Goal: Task Accomplishment & Management: Use online tool/utility

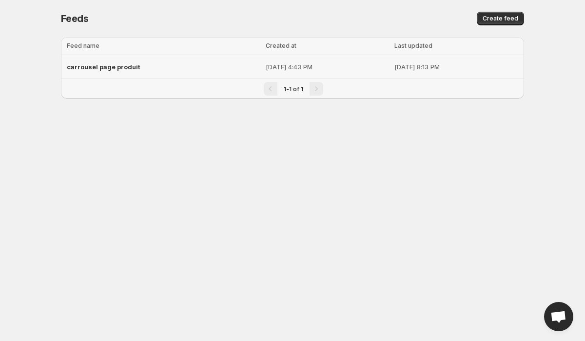
click at [194, 57] on td "carrousel page produit" at bounding box center [162, 67] width 202 height 24
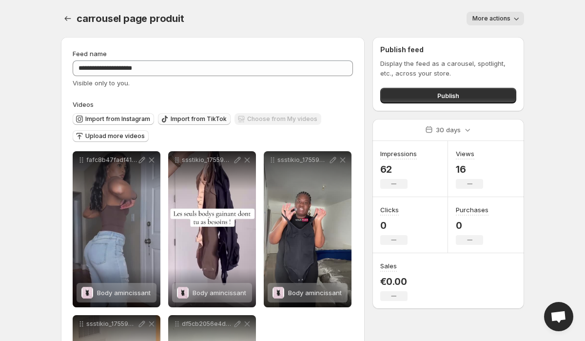
click at [171, 121] on span "Import from TikTok" at bounding box center [199, 119] width 56 height 8
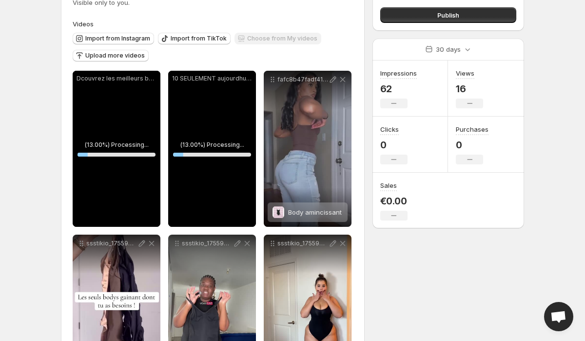
scroll to position [140, 0]
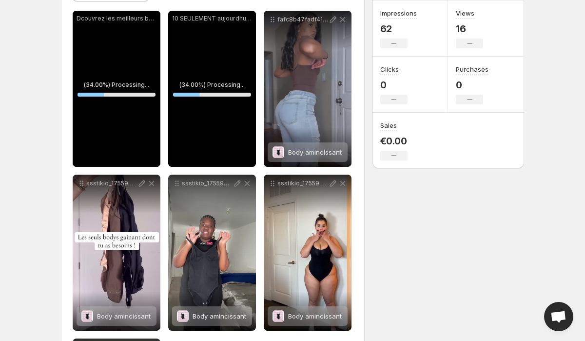
click at [228, 60] on div "10 SEULEMENT aujourdhui sur votre premire commande les filles sumerbody women s…" at bounding box center [212, 89] width 88 height 156
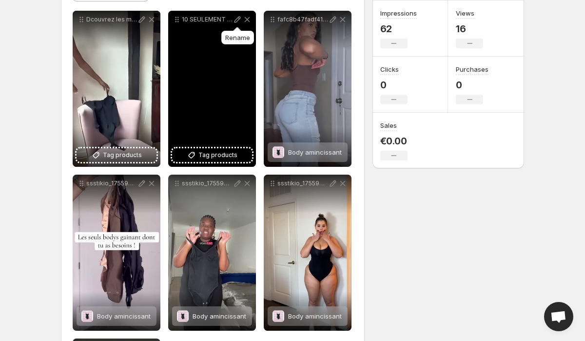
click at [237, 18] on icon at bounding box center [238, 20] width 10 height 10
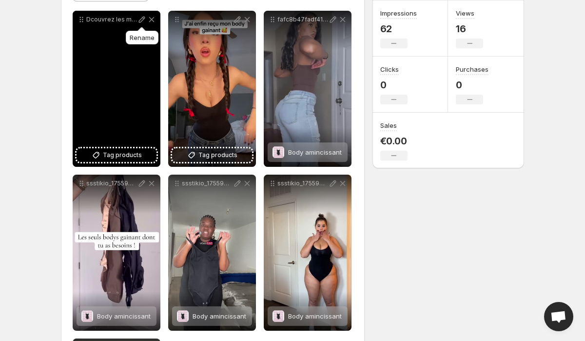
click at [138, 21] on icon at bounding box center [142, 20] width 10 height 10
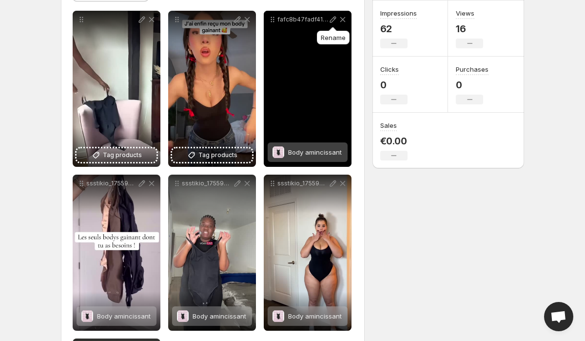
click at [332, 22] on icon at bounding box center [333, 20] width 10 height 10
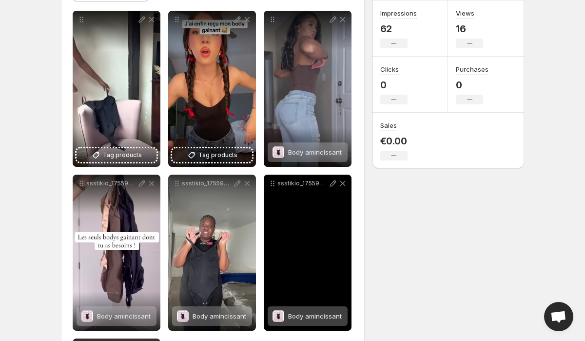
click at [301, 182] on p "ssstikio_1755966003847" at bounding box center [302, 183] width 51 height 8
click at [330, 185] on icon at bounding box center [333, 183] width 10 height 10
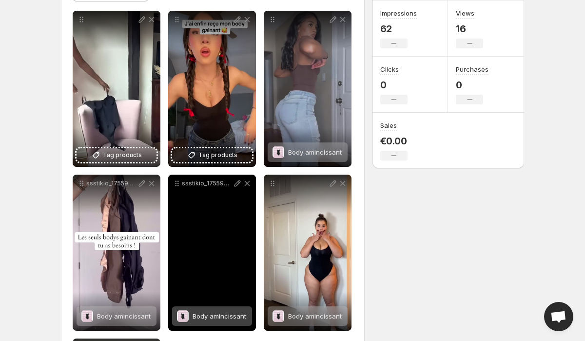
click at [203, 182] on p "ssstikio_1755965580440" at bounding box center [207, 183] width 51 height 8
click at [238, 182] on icon at bounding box center [238, 183] width 10 height 10
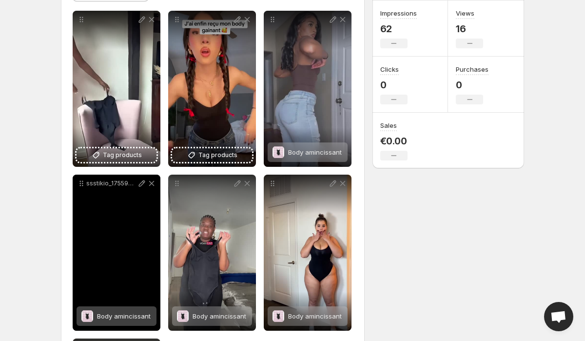
click at [140, 182] on icon at bounding box center [142, 183] width 10 height 10
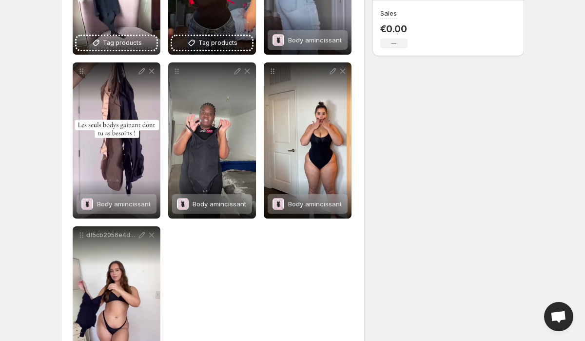
scroll to position [283, 0]
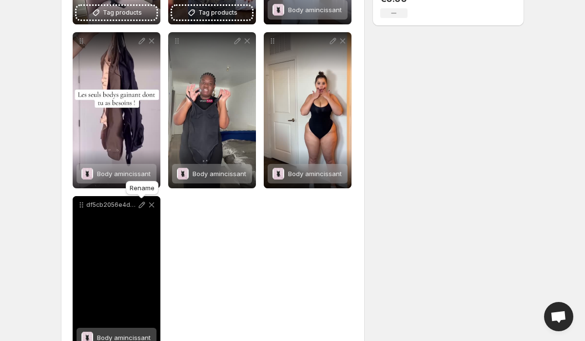
click at [143, 202] on icon at bounding box center [142, 205] width 10 height 10
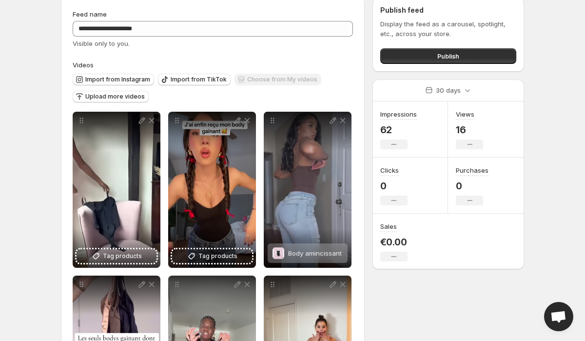
scroll to position [35, 0]
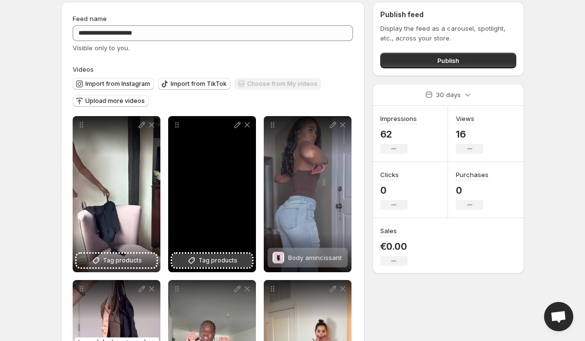
click at [202, 263] on span "Tag products" at bounding box center [217, 261] width 39 height 10
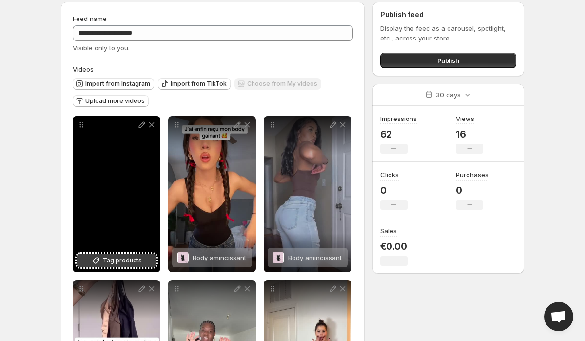
click at [119, 261] on span "Tag products" at bounding box center [122, 261] width 39 height 10
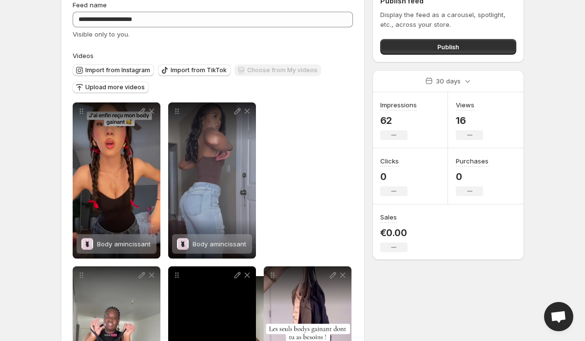
drag, startPoint x: 82, startPoint y: 126, endPoint x: 244, endPoint y: 282, distance: 224.5
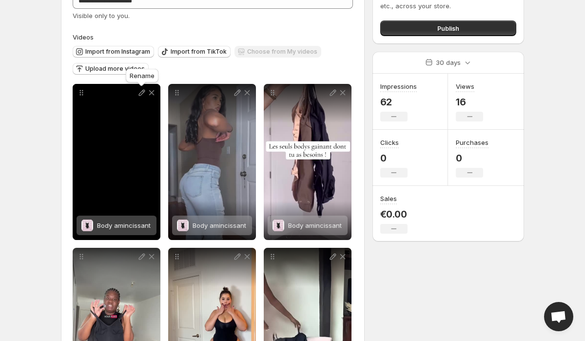
click at [138, 96] on icon at bounding box center [142, 93] width 10 height 10
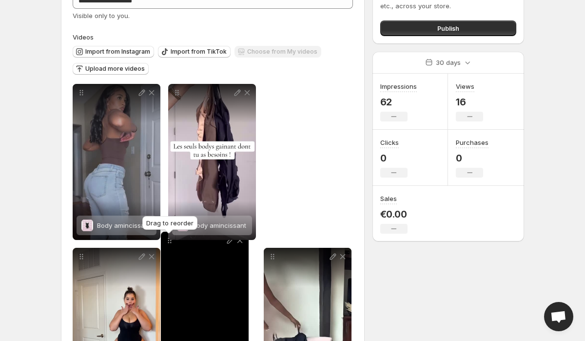
drag, startPoint x: 80, startPoint y: 95, endPoint x: 169, endPoint y: 243, distance: 172.1
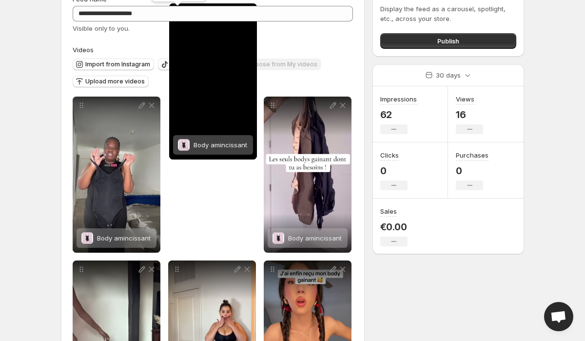
scroll to position [0, 0]
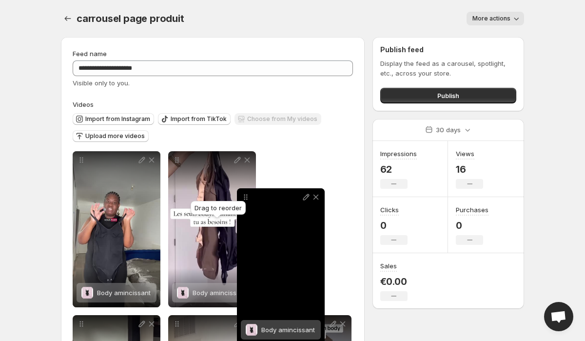
drag, startPoint x: 77, startPoint y: 190, endPoint x: 241, endPoint y: 197, distance: 164.5
click at [241, 197] on icon at bounding box center [246, 197] width 10 height 10
